Goal: Book appointment/travel/reservation

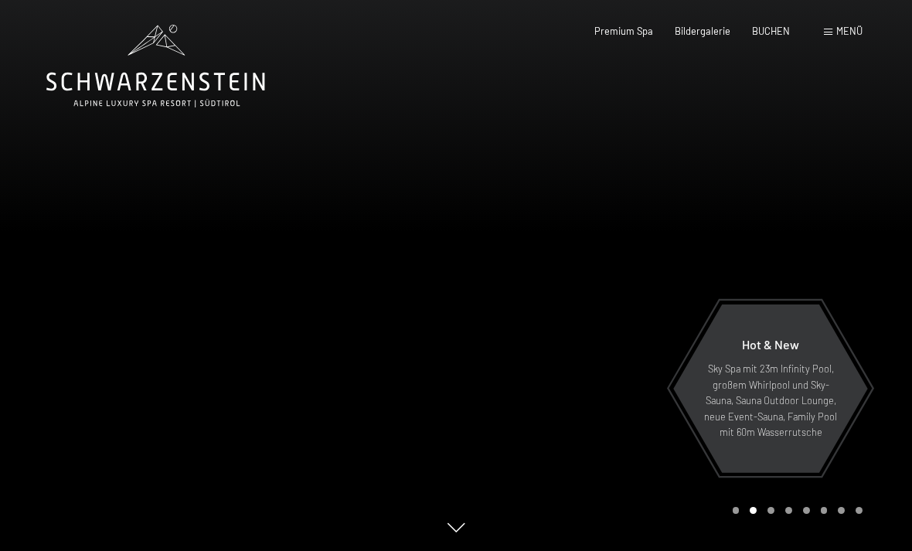
click at [831, 35] on span at bounding box center [828, 32] width 8 height 7
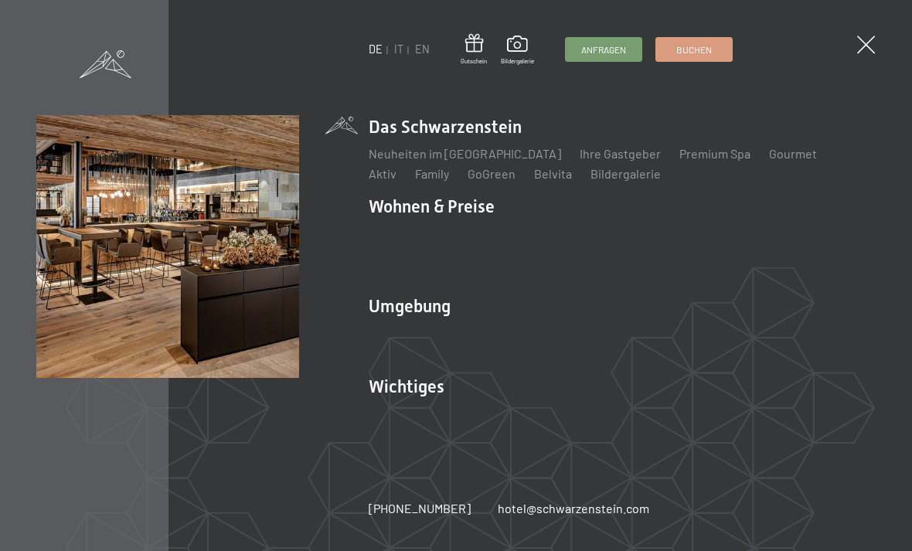
click at [403, 51] on link "IT" at bounding box center [398, 48] width 9 height 13
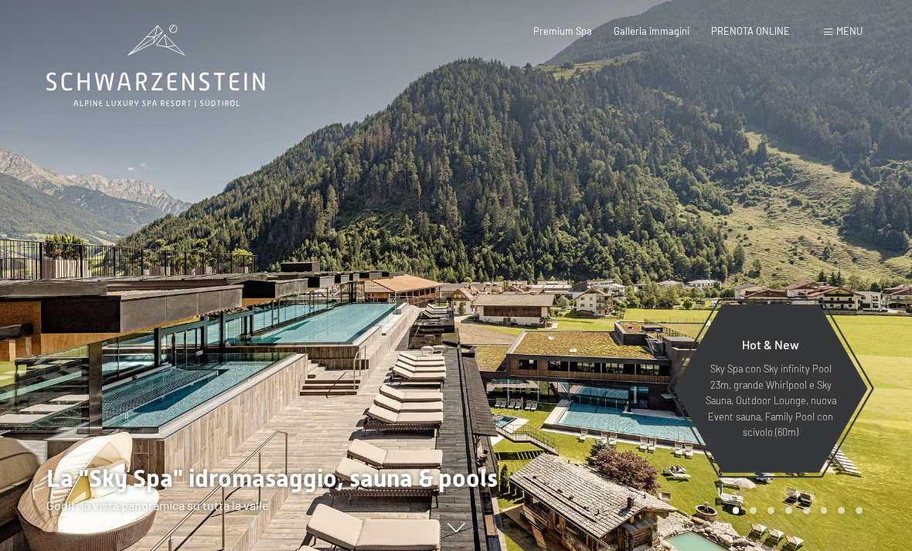
click at [855, 27] on span "Menu" at bounding box center [849, 31] width 26 height 12
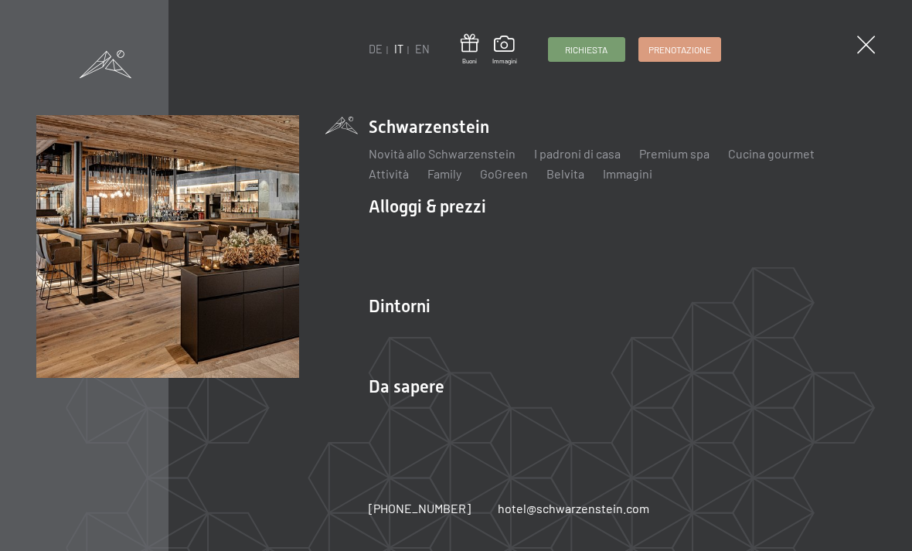
click at [688, 59] on div "Prenotazione" at bounding box center [679, 49] width 83 height 25
click at [707, 38] on link "Prenotazione" at bounding box center [679, 49] width 81 height 23
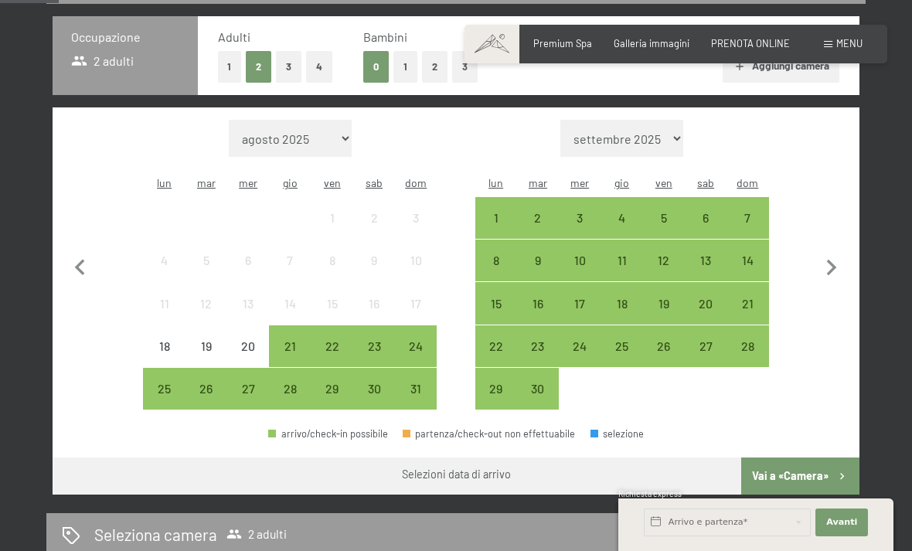
scroll to position [344, 0]
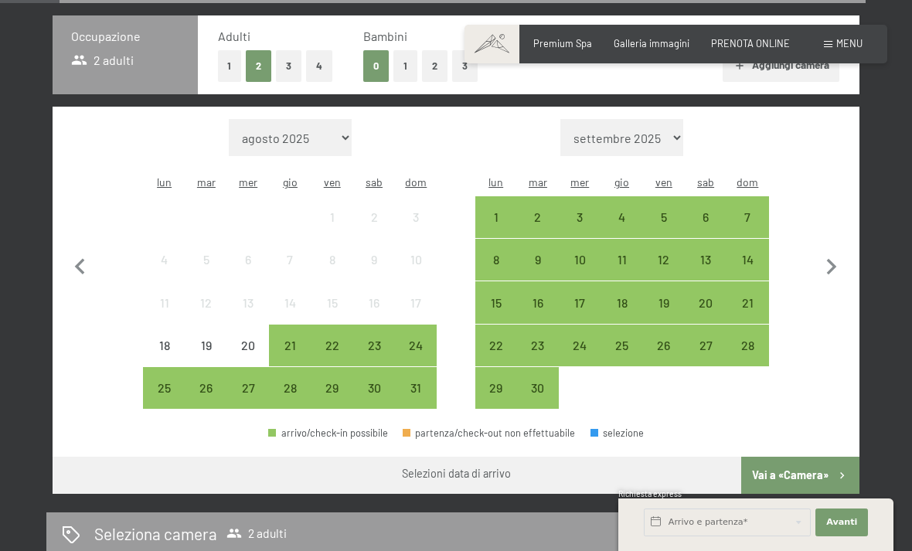
click at [668, 253] on div "12" at bounding box center [663, 272] width 39 height 39
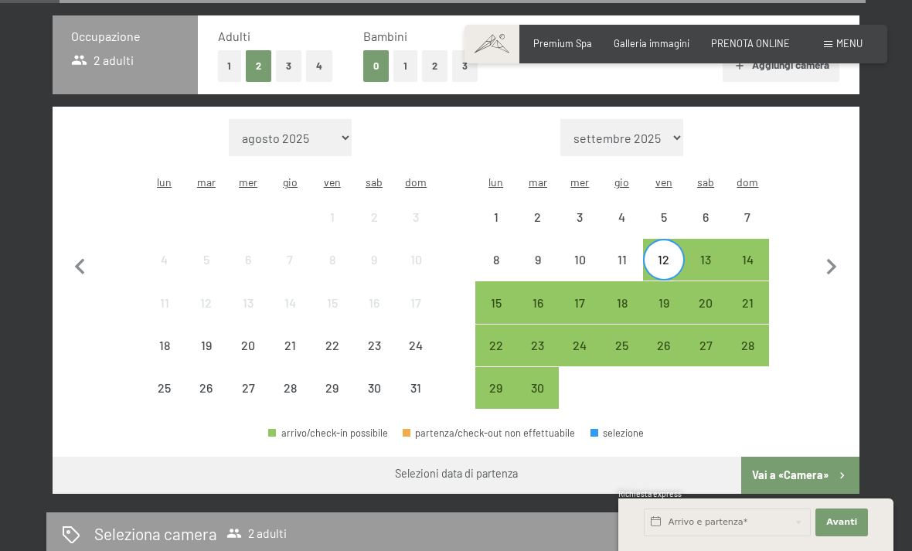
click at [750, 253] on div "14" at bounding box center [747, 272] width 39 height 39
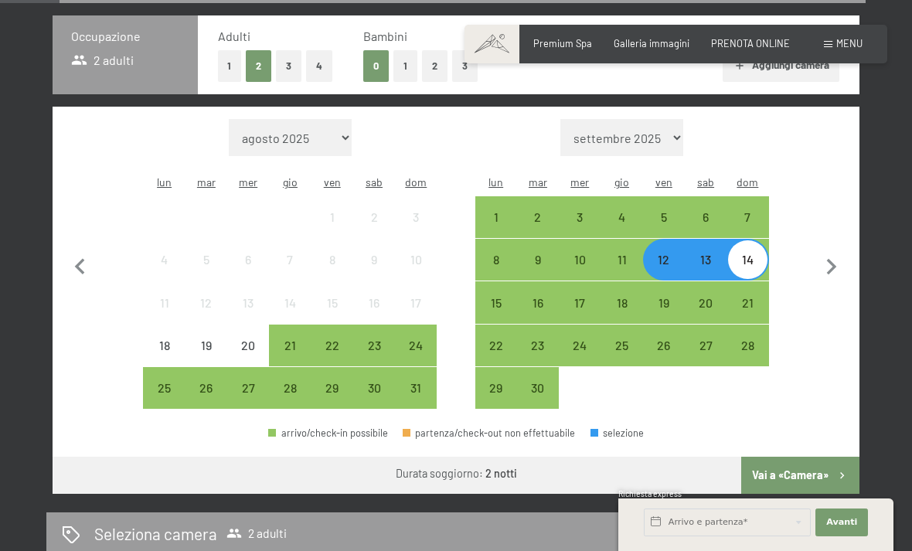
click at [813, 458] on button "Vai a «Camera»" at bounding box center [800, 475] width 118 height 37
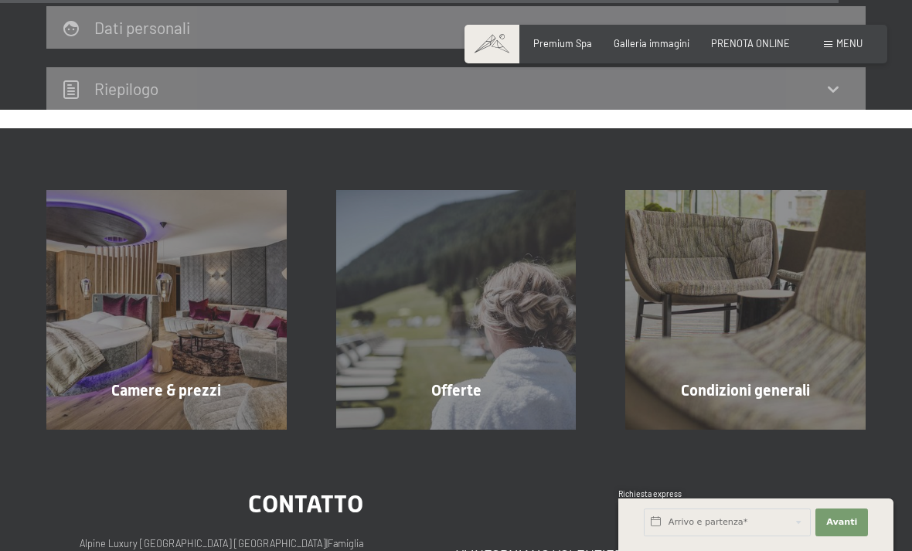
scroll to position [4187, 0]
